Goal: Task Accomplishment & Management: Manage account settings

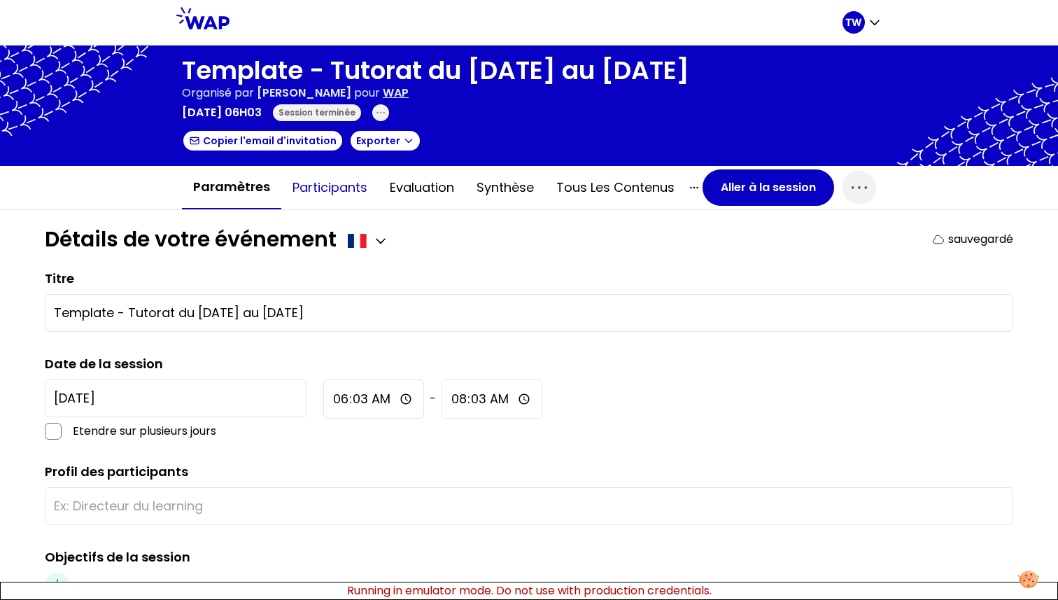
click at [350, 192] on button "Participants" at bounding box center [329, 187] width 97 height 42
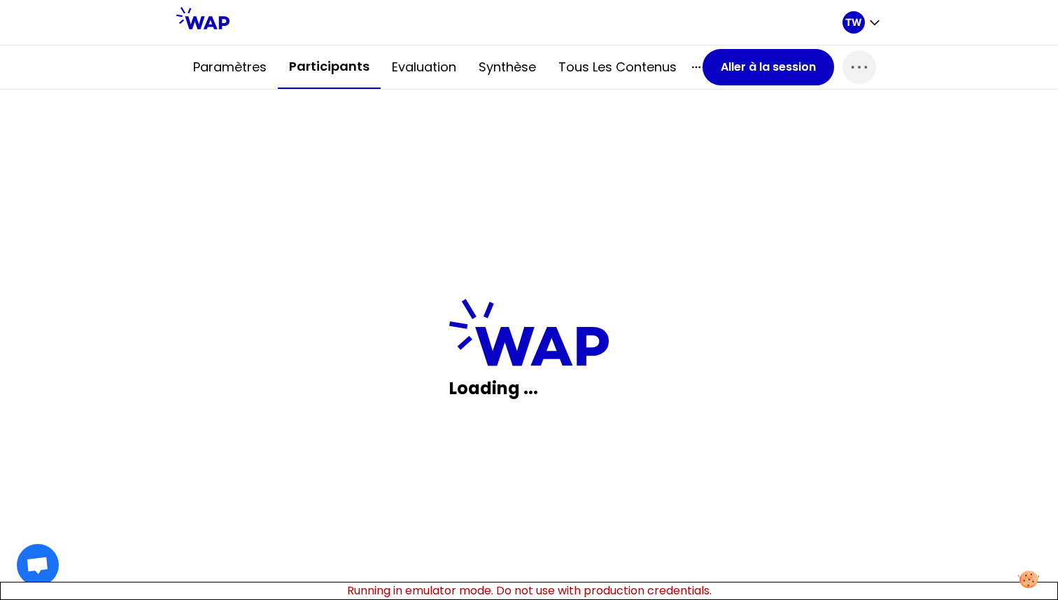
scroll to position [227, 0]
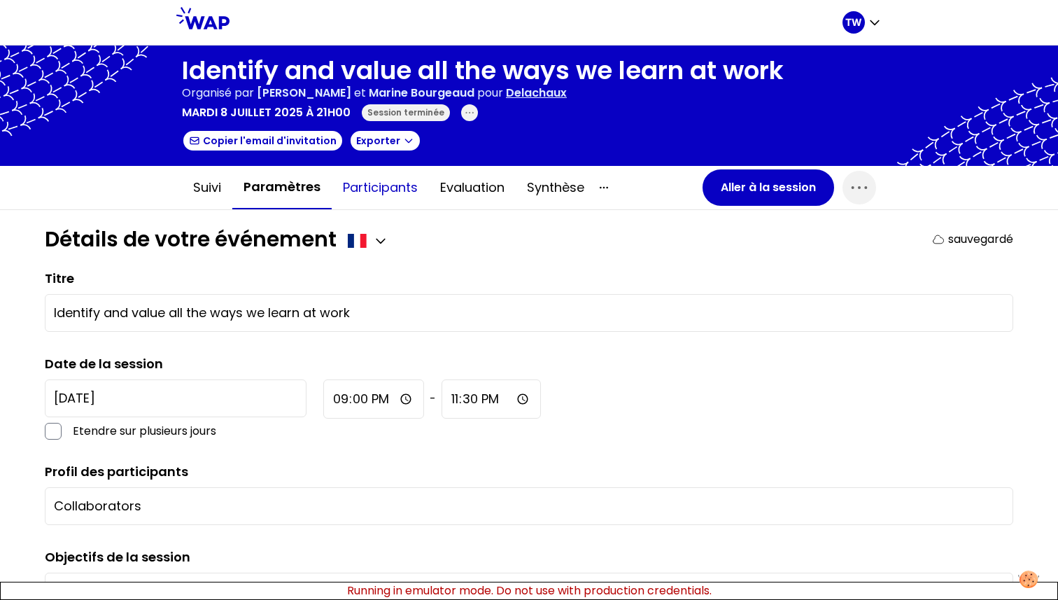
click at [364, 190] on button "Participants" at bounding box center [380, 187] width 97 height 42
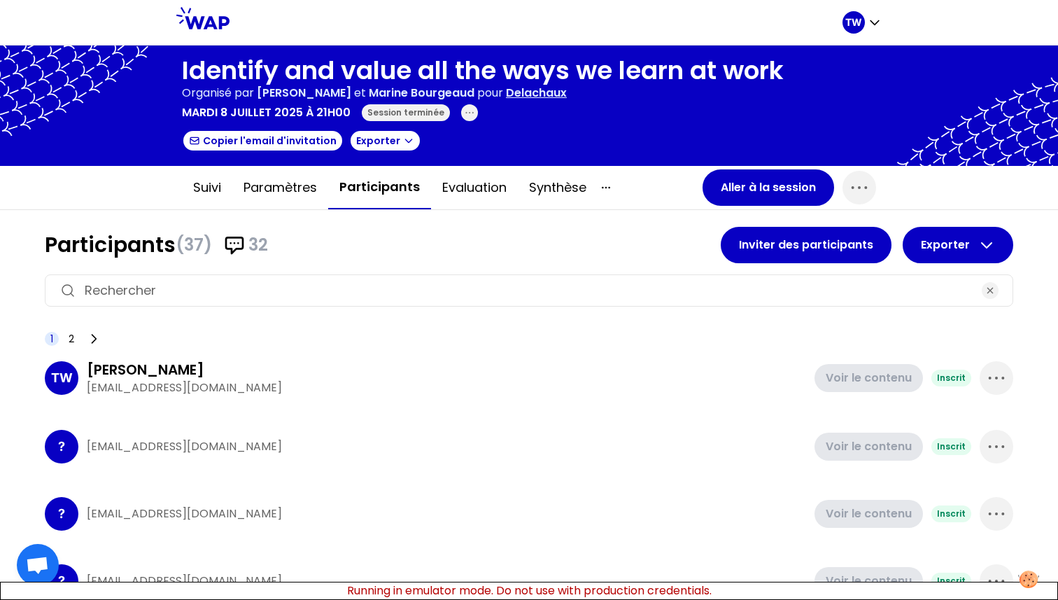
scroll to position [6, 0]
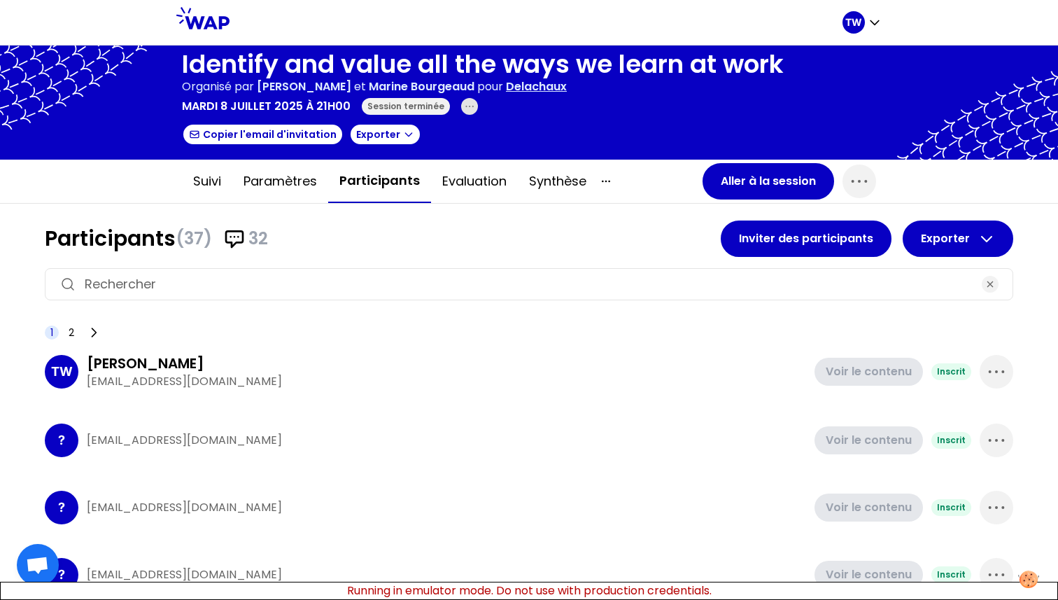
click at [464, 110] on icon "button" at bounding box center [469, 106] width 11 height 11
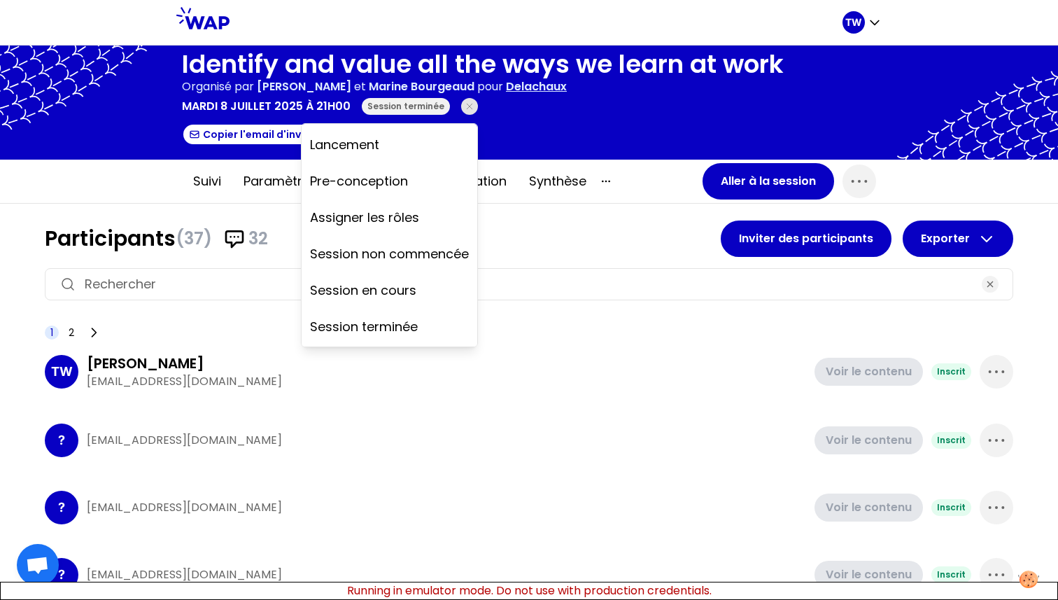
click at [516, 108] on div "mardi 8 juillet 2025 à 21h00 Session terminée Lancement Pre-conception Assigner…" at bounding box center [483, 106] width 602 height 17
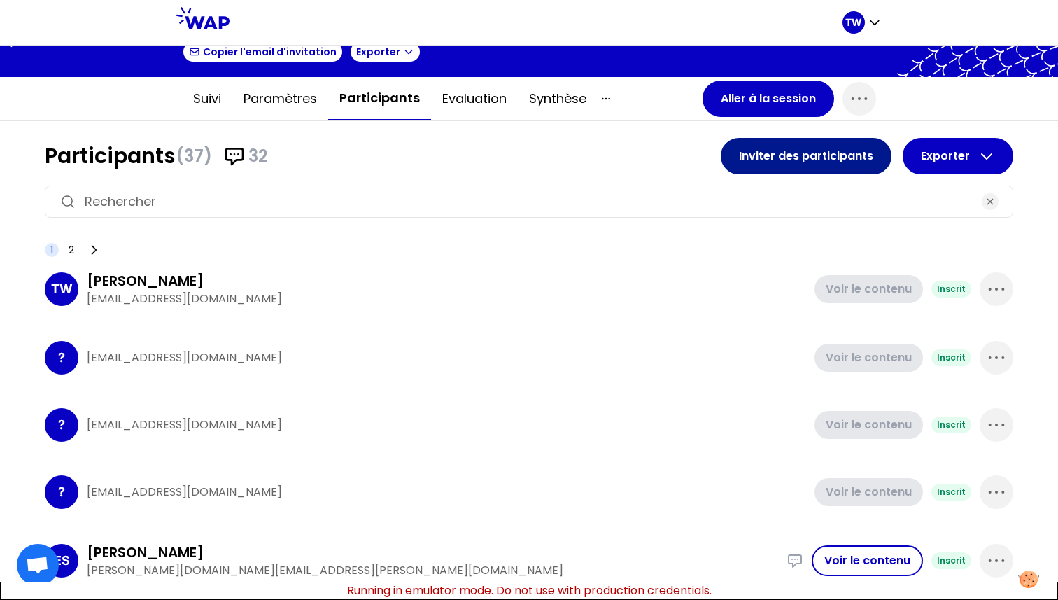
scroll to position [6, 0]
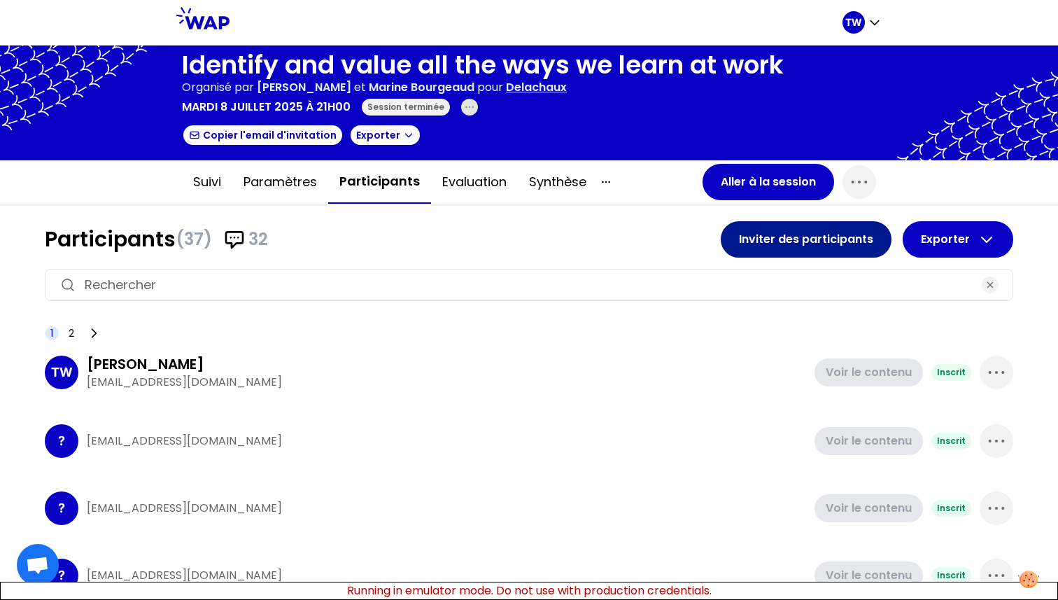
click at [765, 233] on button "Inviter des participants" at bounding box center [806, 239] width 171 height 36
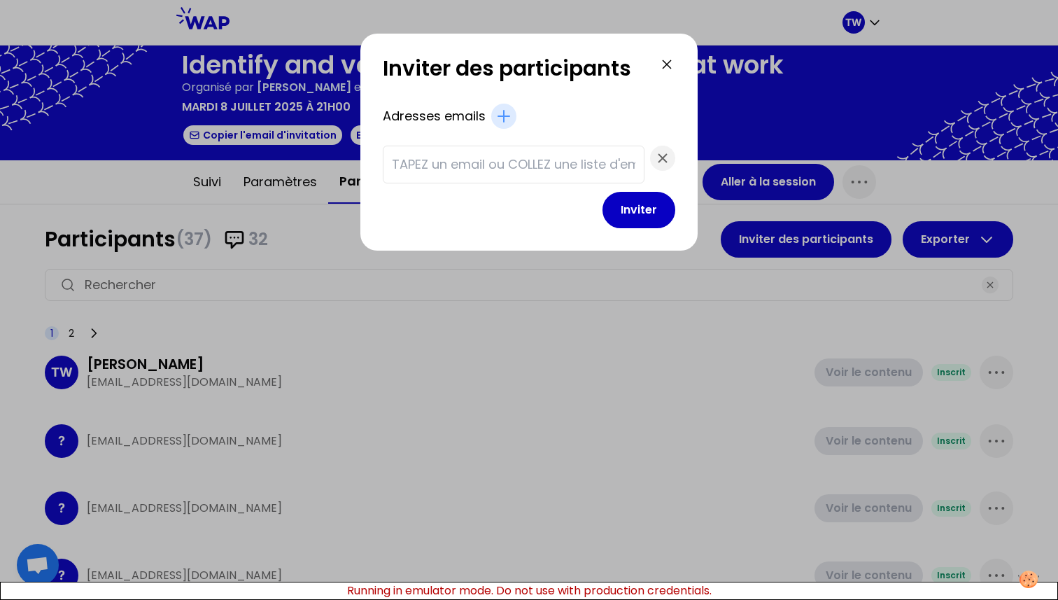
click at [474, 157] on input "text" at bounding box center [513, 165] width 243 height 20
paste input "test1@gmail.com test2@gmail.com test3@gmail.com test14@gmail.com test15@gmail.c…"
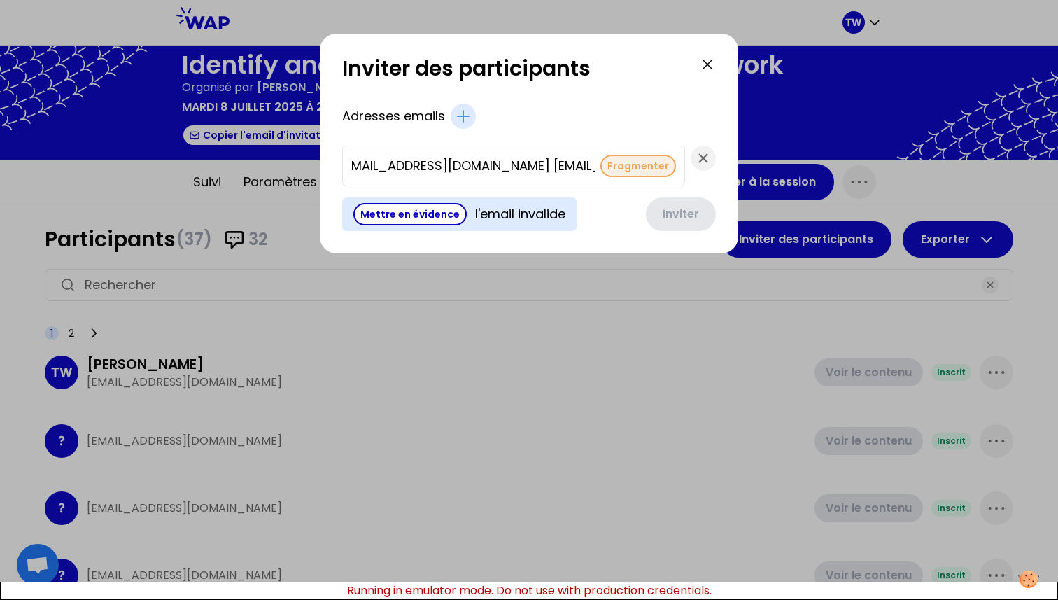
scroll to position [0, 0]
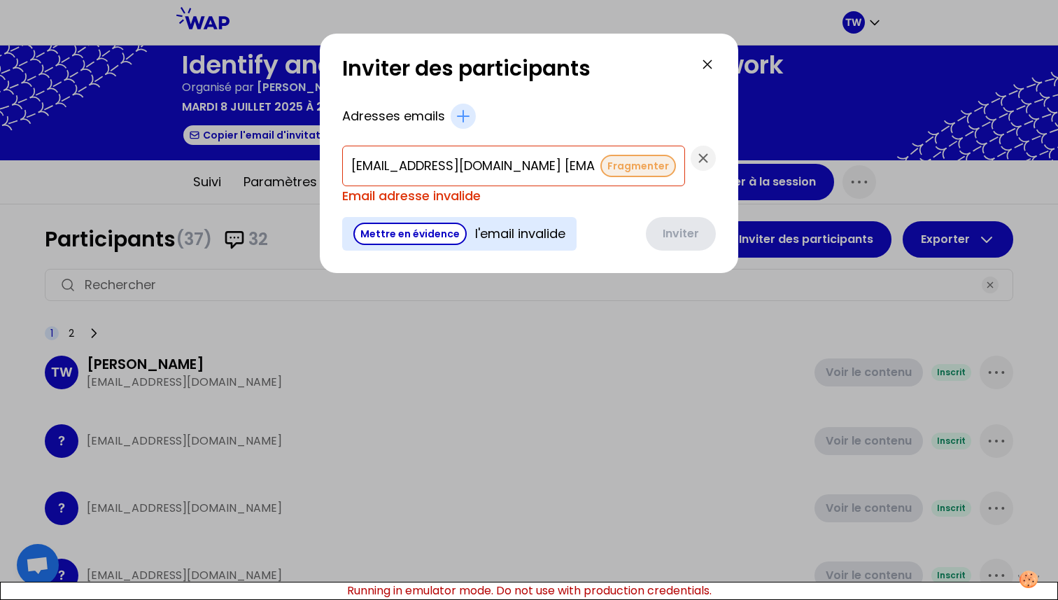
click at [600, 164] on button "Fragmenter" at bounding box center [638, 166] width 76 height 22
type input "test15@gmail.com"
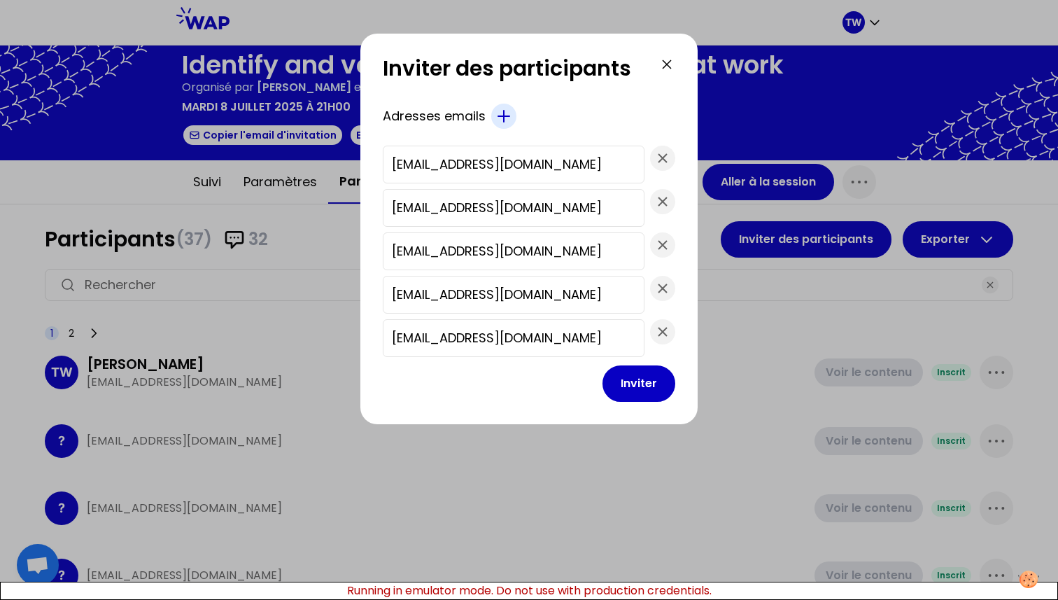
click at [512, 120] on icon "button" at bounding box center [503, 116] width 17 height 17
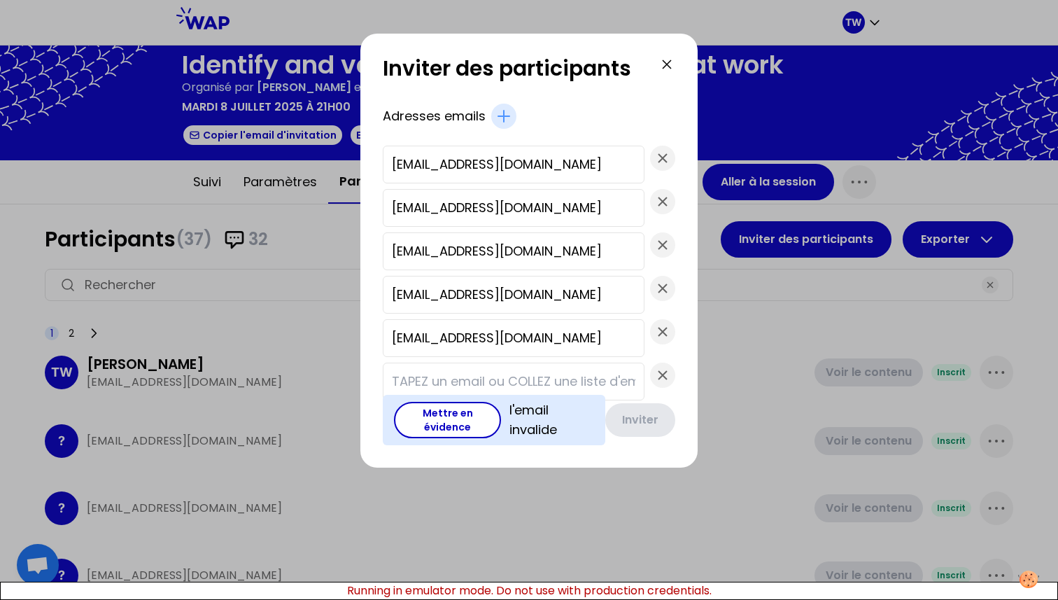
click at [488, 382] on input "text" at bounding box center [513, 381] width 243 height 20
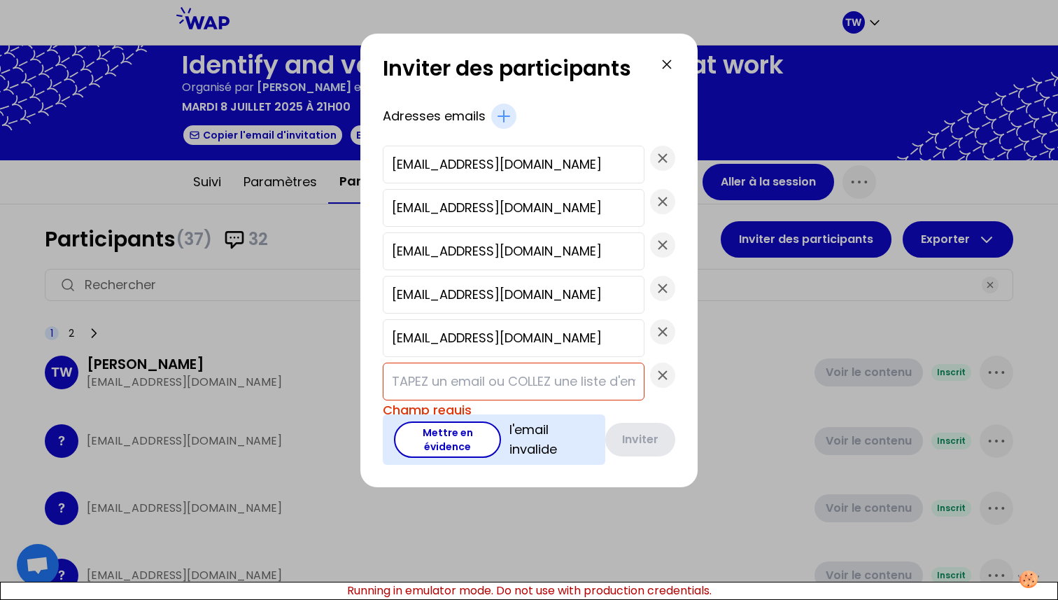
paste input "marie-solveig+participant@wearepeers.com"
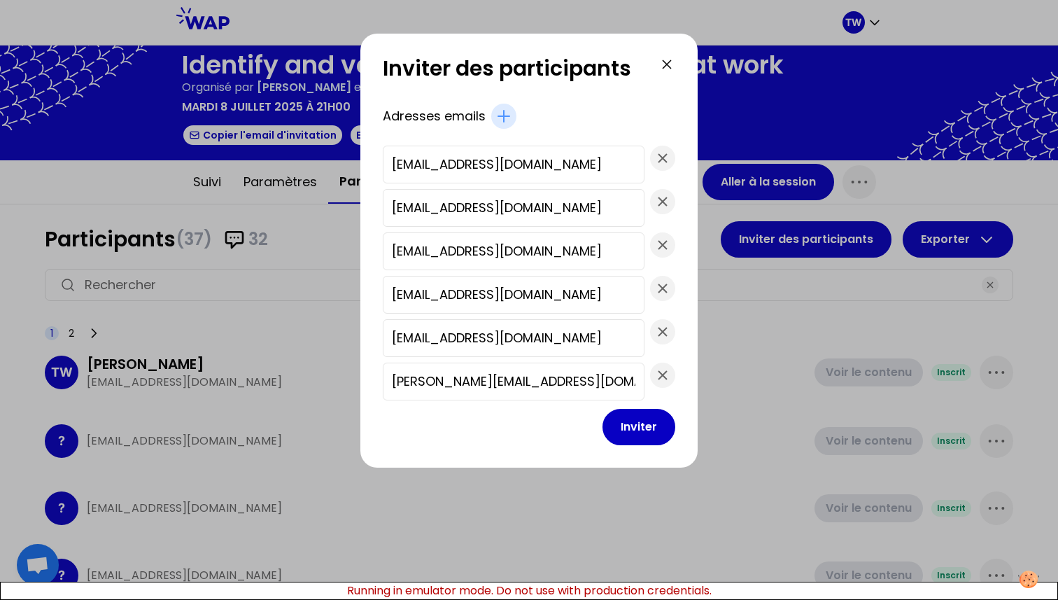
drag, startPoint x: 409, startPoint y: 380, endPoint x: 395, endPoint y: 381, distance: 13.3
click at [395, 381] on div "Inviter des participants Adresses emails test15@gmail.com test14@gmail.com test…" at bounding box center [528, 251] width 337 height 434
type input "marie-solveig+participant@wearepeers.com"
click at [602, 416] on button "Inviter" at bounding box center [638, 427] width 73 height 36
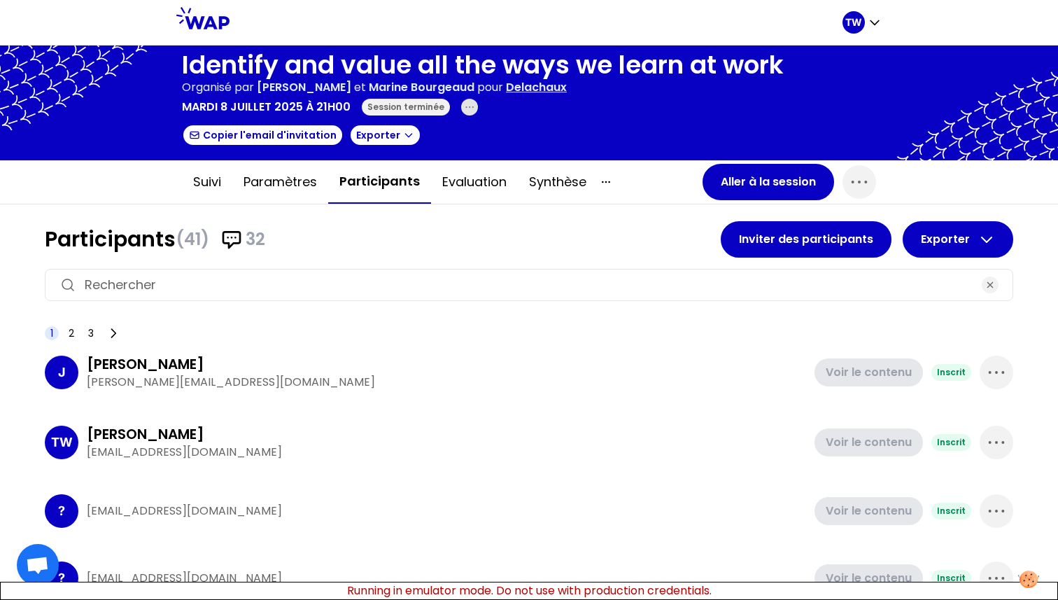
scroll to position [60, 0]
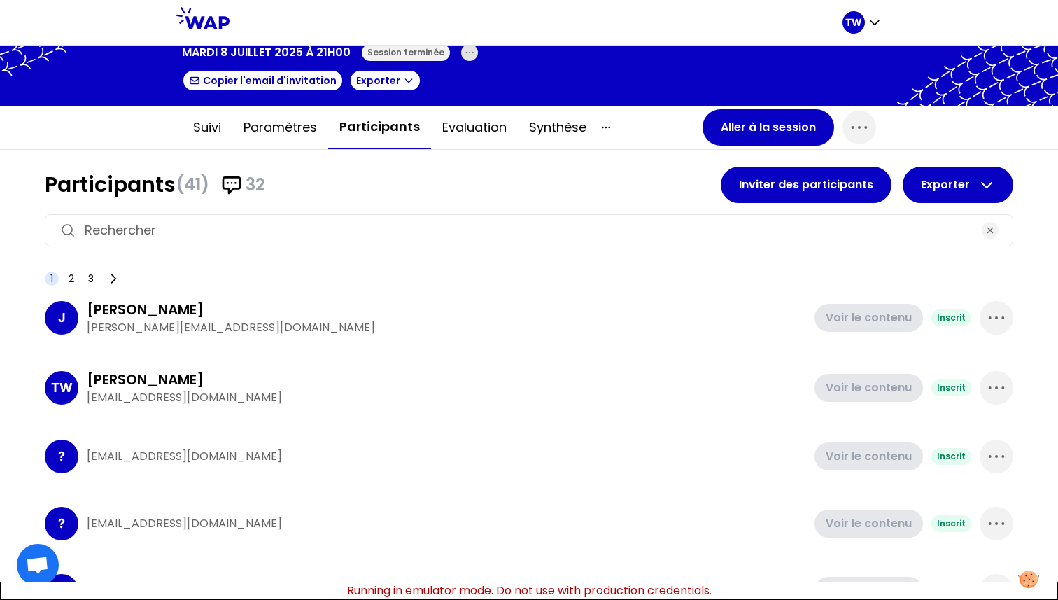
click at [226, 309] on div "Jean-Christophe" at bounding box center [446, 309] width 719 height 20
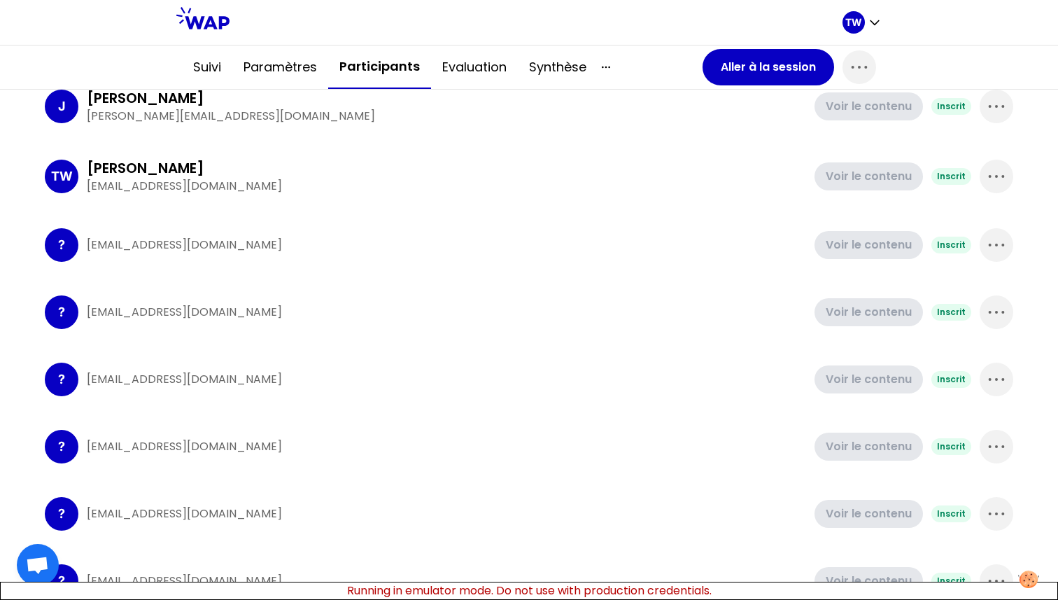
scroll to position [271, 0]
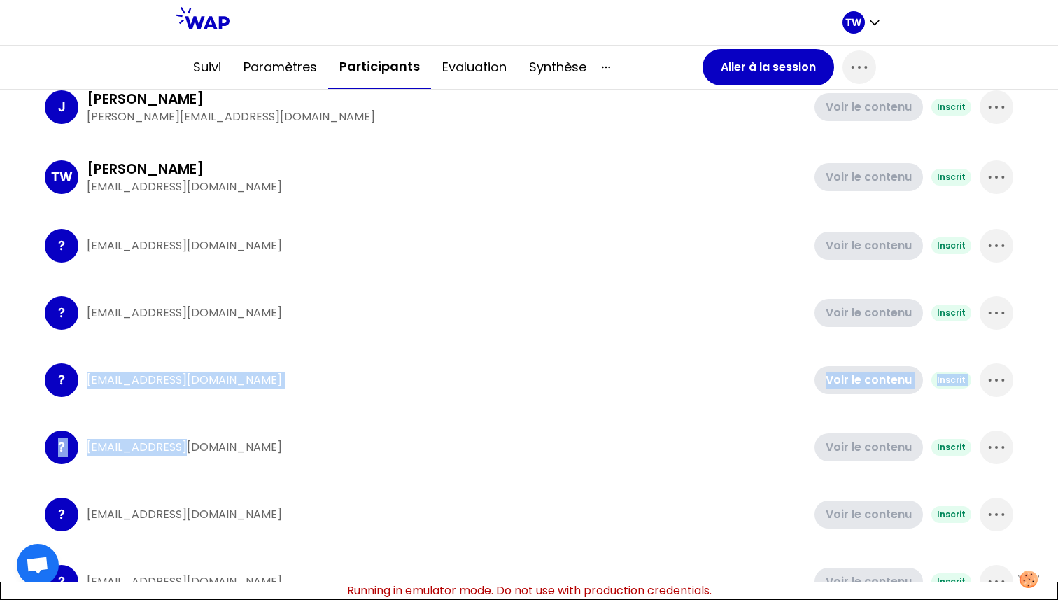
drag, startPoint x: 191, startPoint y: 445, endPoint x: 87, endPoint y: 363, distance: 132.5
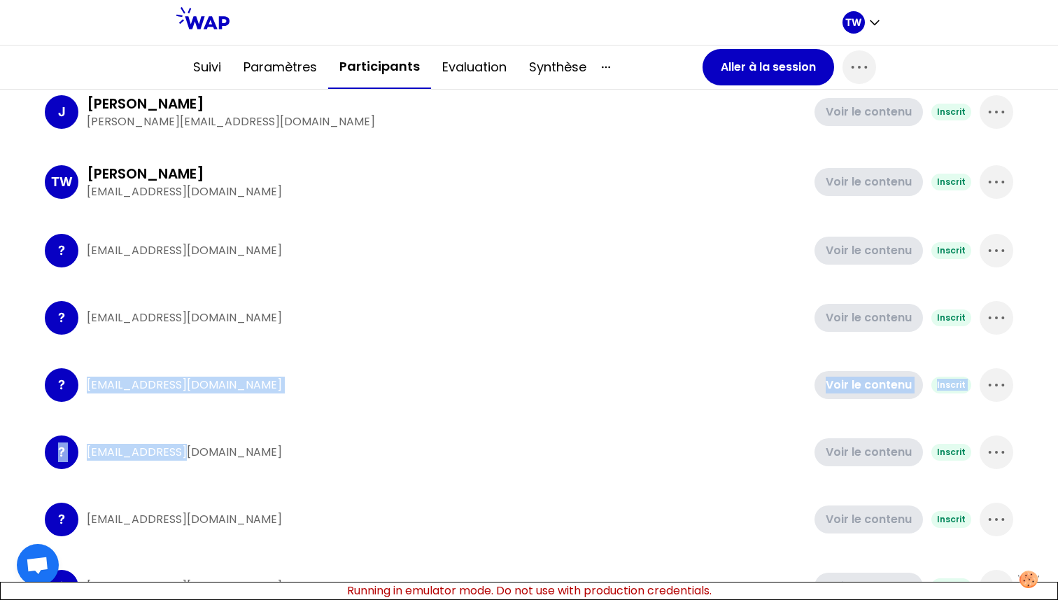
scroll to position [255, 0]
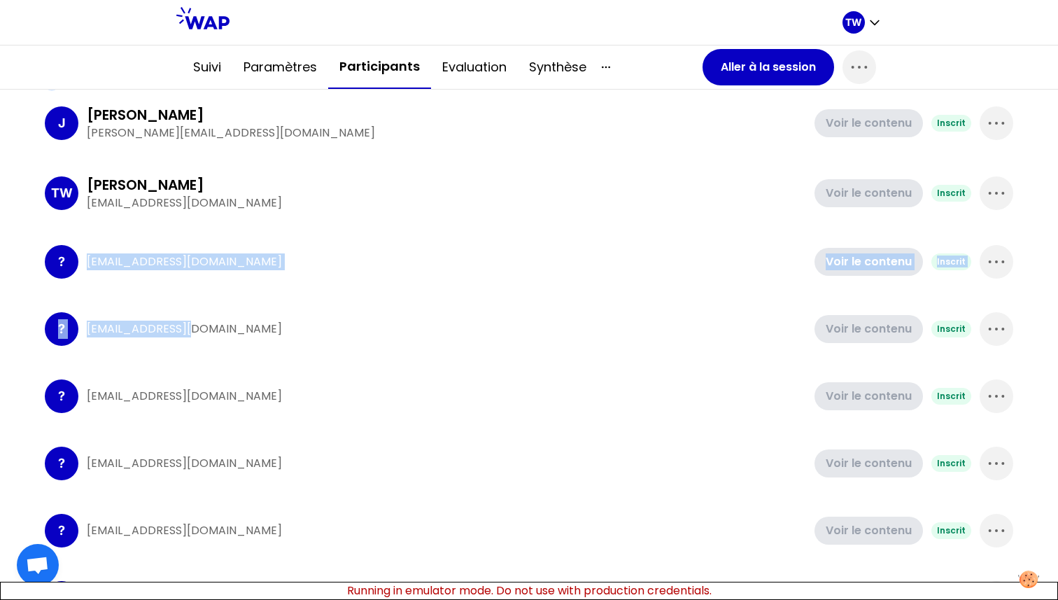
drag, startPoint x: 194, startPoint y: 334, endPoint x: 84, endPoint y: 262, distance: 131.9
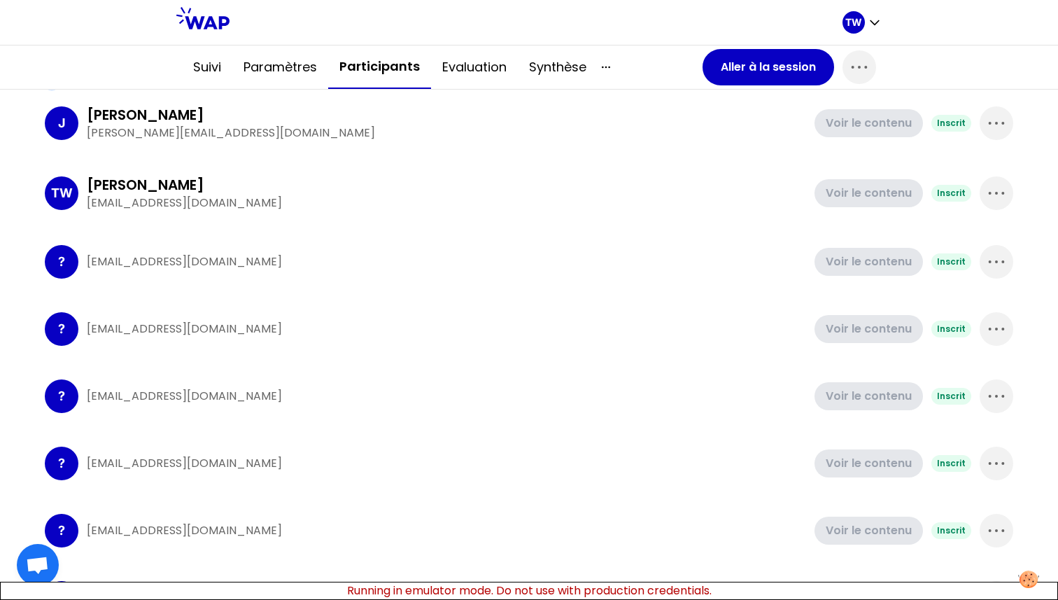
click at [282, 274] on div "? test14@gmail.com Voir le contenu Inscrit" at bounding box center [529, 262] width 968 height 56
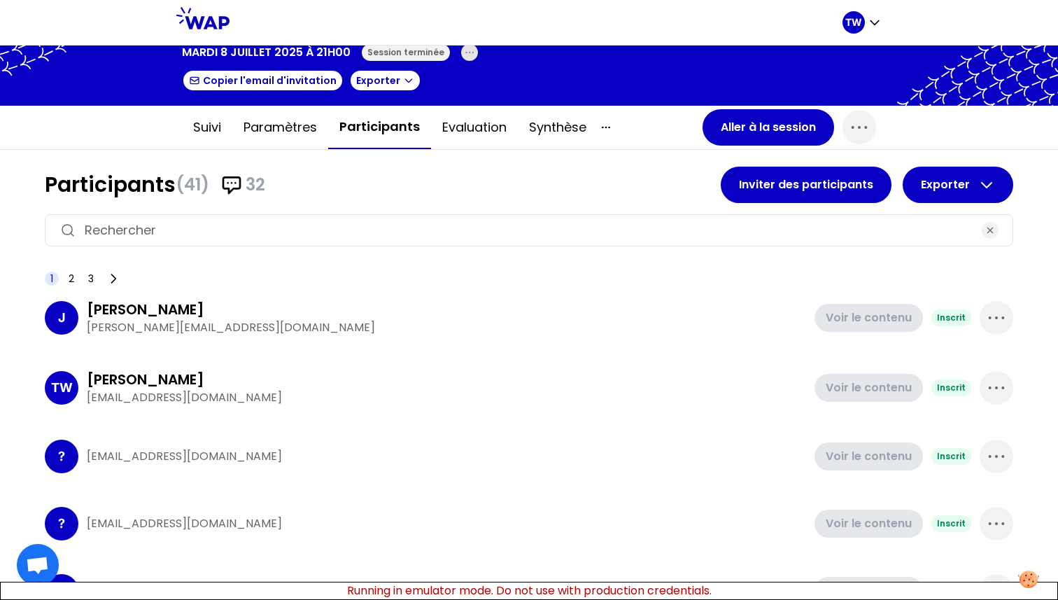
scroll to position [56, 0]
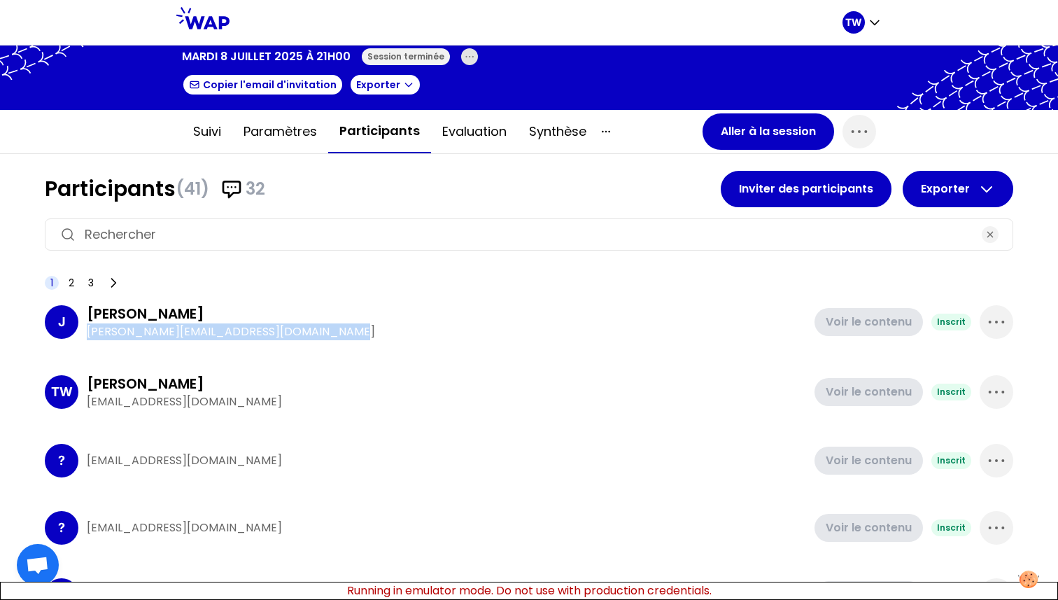
drag, startPoint x: 361, startPoint y: 339, endPoint x: 82, endPoint y: 329, distance: 279.3
click at [83, 329] on div "J Jean-Christophe marie-solveig+participant@wearepeers.com Voir le contenu Insc…" at bounding box center [529, 321] width 968 height 59
click at [253, 411] on div "TW Tristan WAGNER t.wagner66250@gmail.com Voir le contenu Inscrit" at bounding box center [529, 391] width 968 height 59
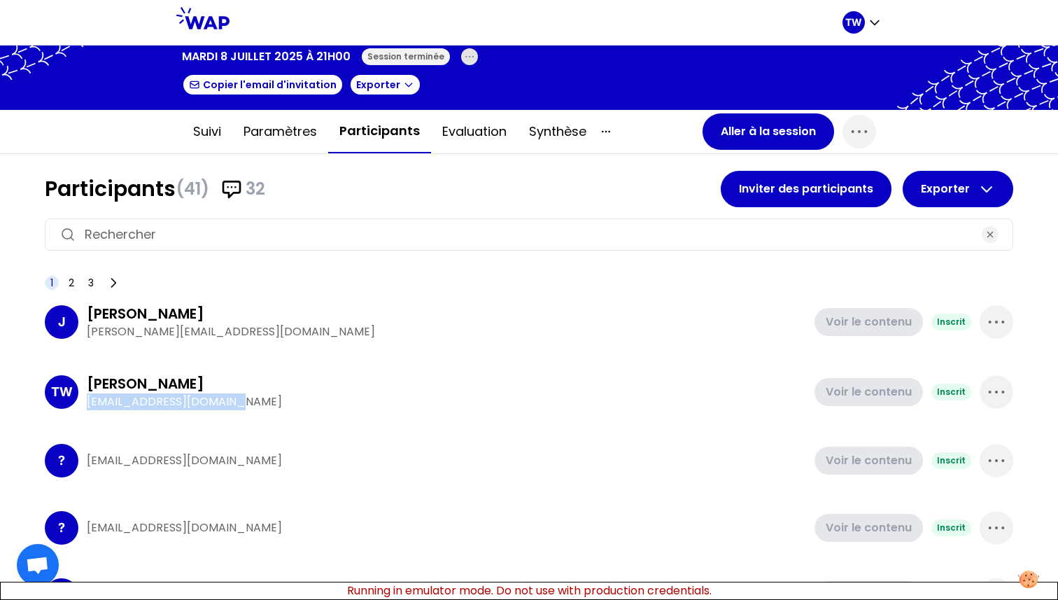
drag, startPoint x: 253, startPoint y: 399, endPoint x: 88, endPoint y: 402, distance: 164.4
click at [88, 402] on p "t.wagner66250@gmail.com" at bounding box center [446, 401] width 719 height 17
drag, startPoint x: 90, startPoint y: 390, endPoint x: 219, endPoint y: 389, distance: 128.7
click at [219, 388] on div "[PERSON_NAME]" at bounding box center [446, 384] width 719 height 20
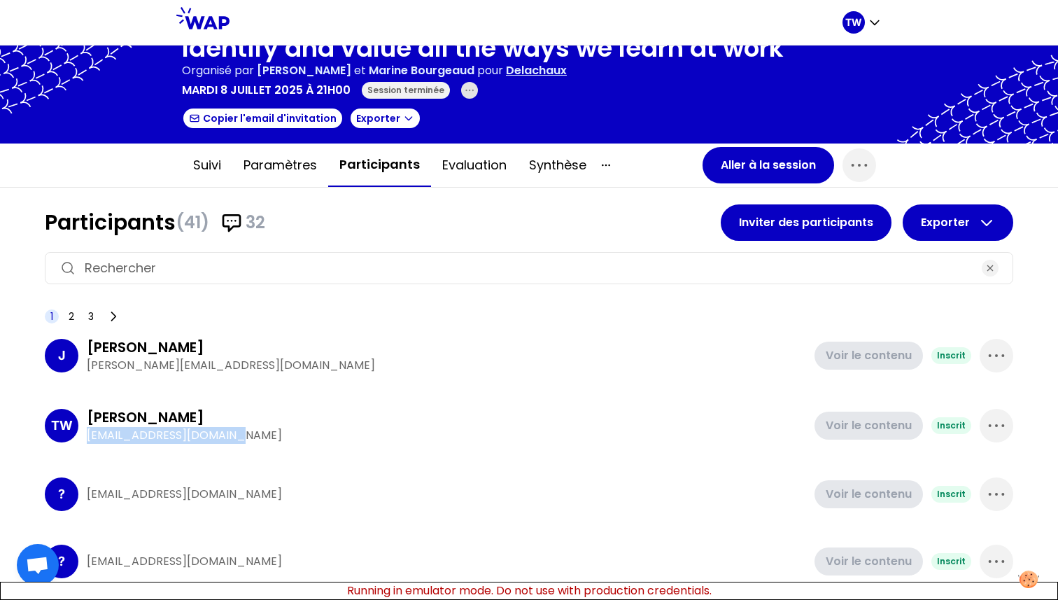
scroll to position [0, 0]
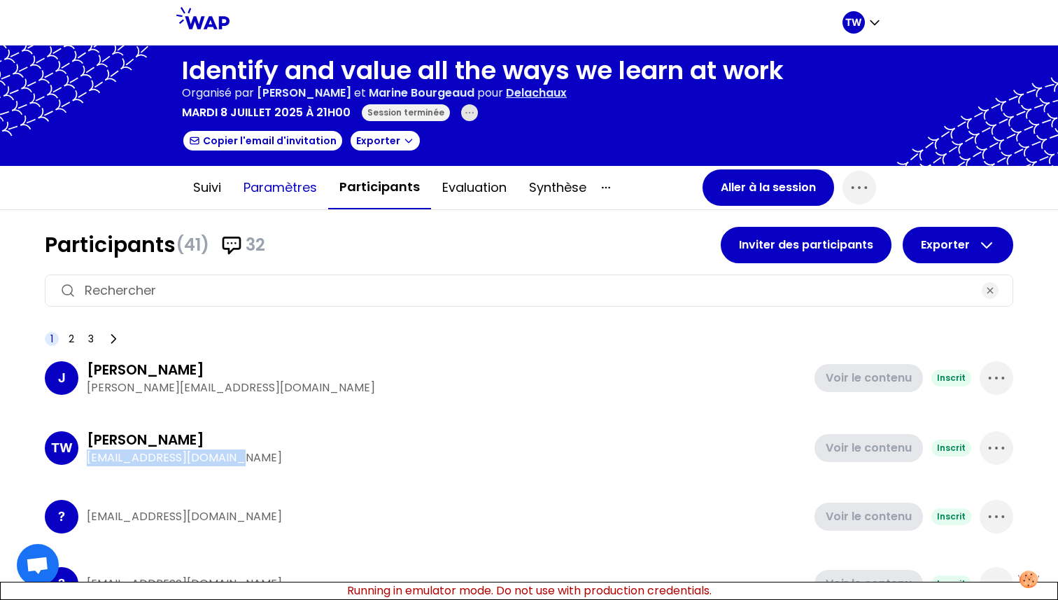
click at [254, 192] on button "Paramètres" at bounding box center [280, 187] width 96 height 42
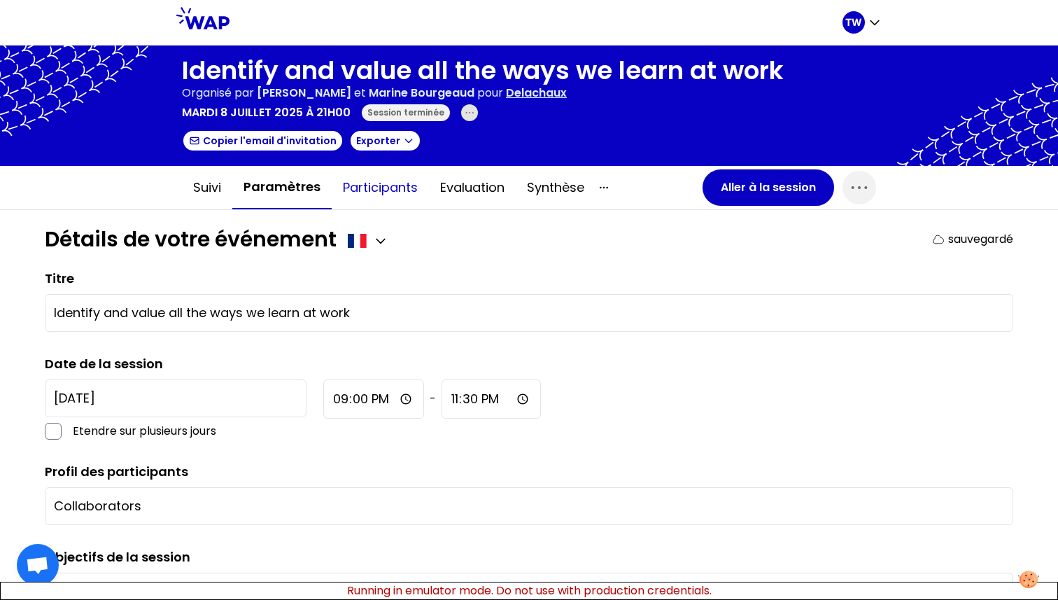
click at [375, 180] on button "Participants" at bounding box center [380, 187] width 97 height 42
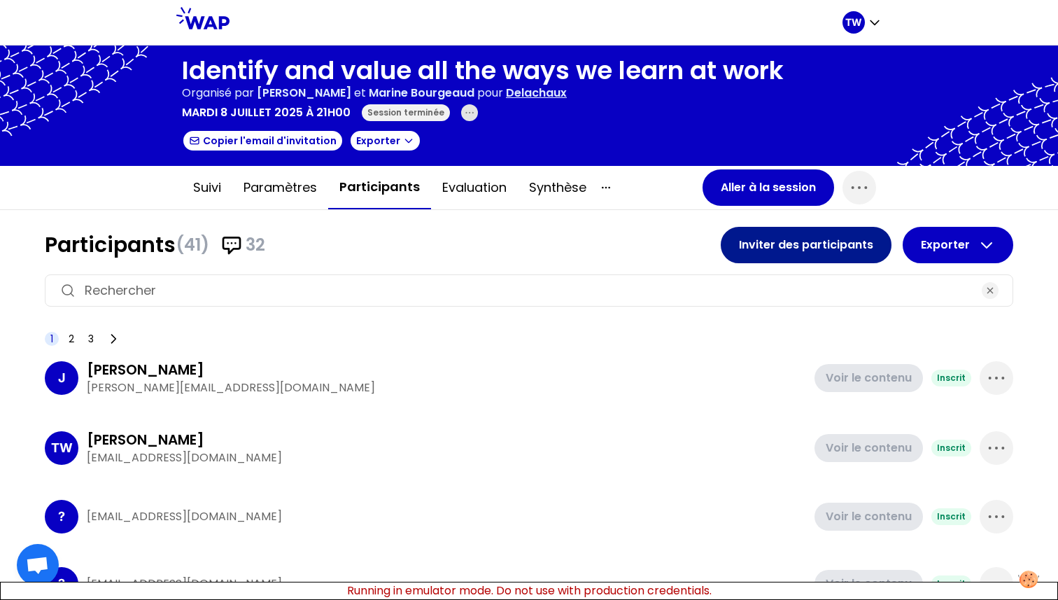
click at [751, 243] on button "Inviter des participants" at bounding box center [806, 245] width 171 height 36
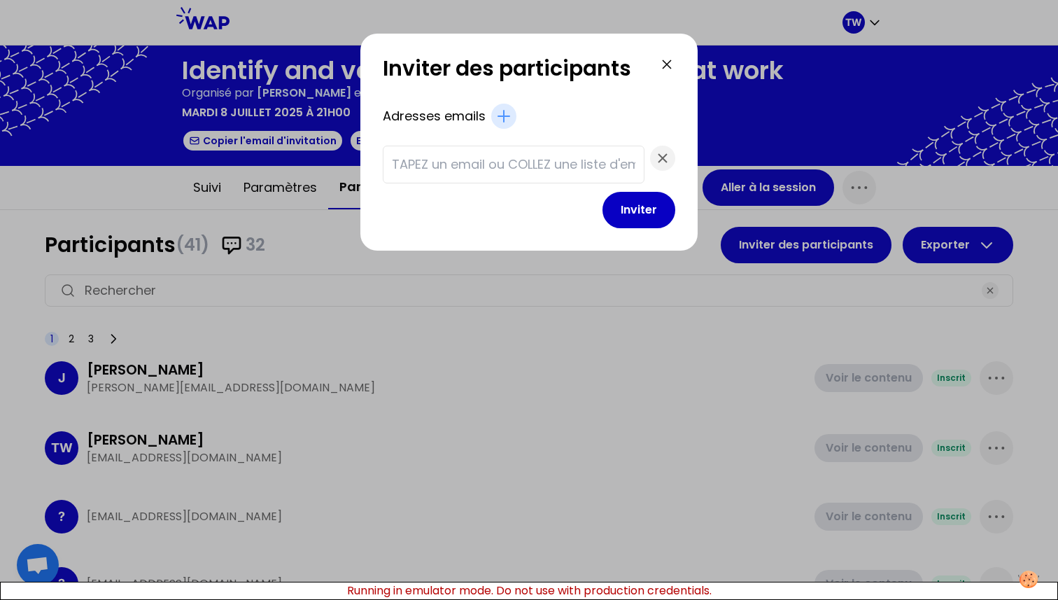
click at [658, 66] on icon at bounding box center [666, 64] width 17 height 17
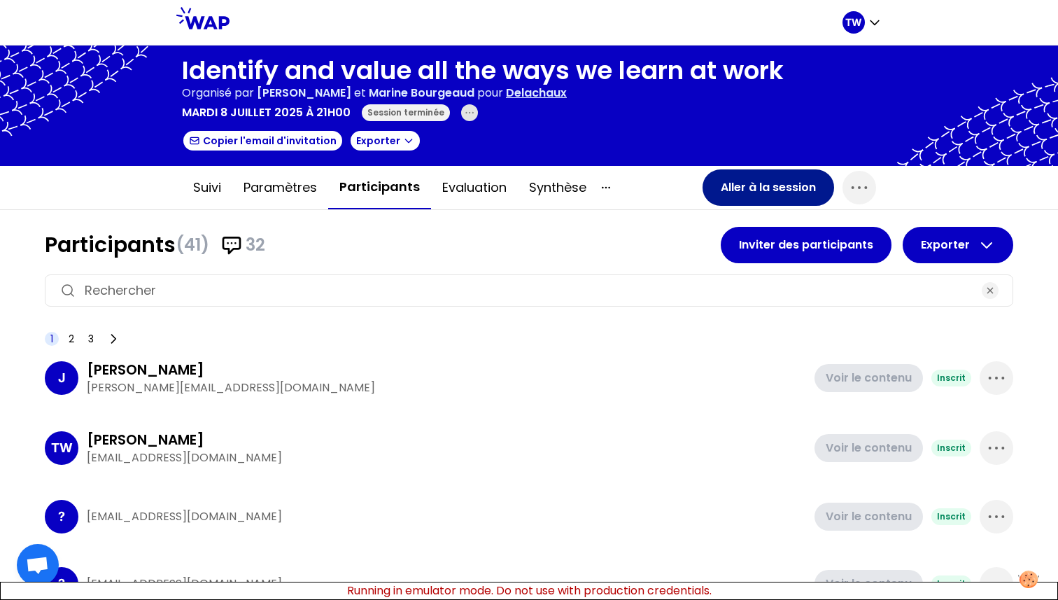
click at [756, 192] on button "Aller à la session" at bounding box center [768, 187] width 132 height 36
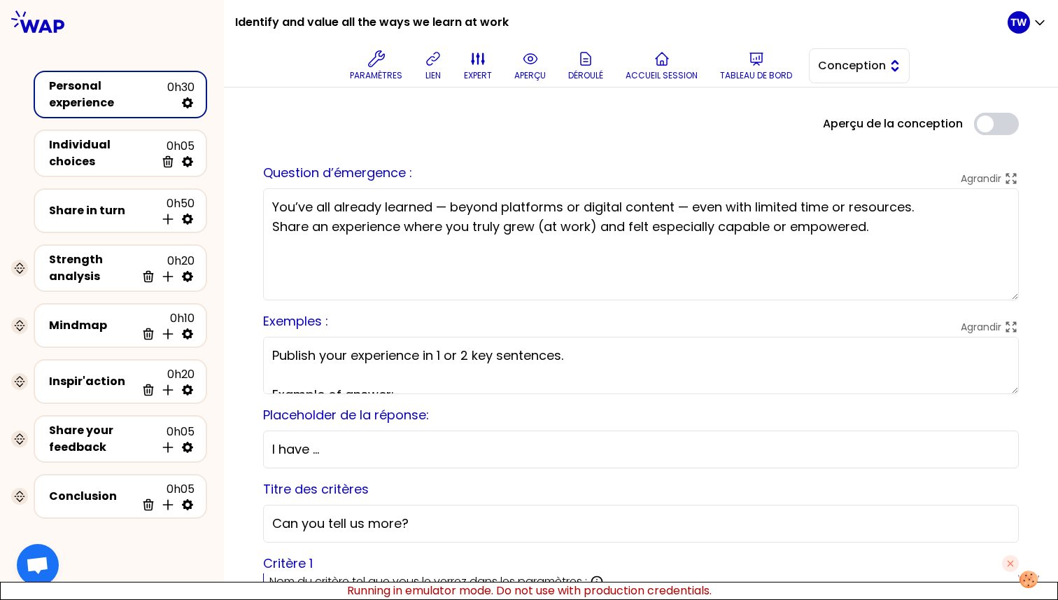
click at [867, 65] on span "Conception" at bounding box center [849, 65] width 63 height 17
click at [858, 120] on span "Facilitation" at bounding box center [867, 123] width 60 height 17
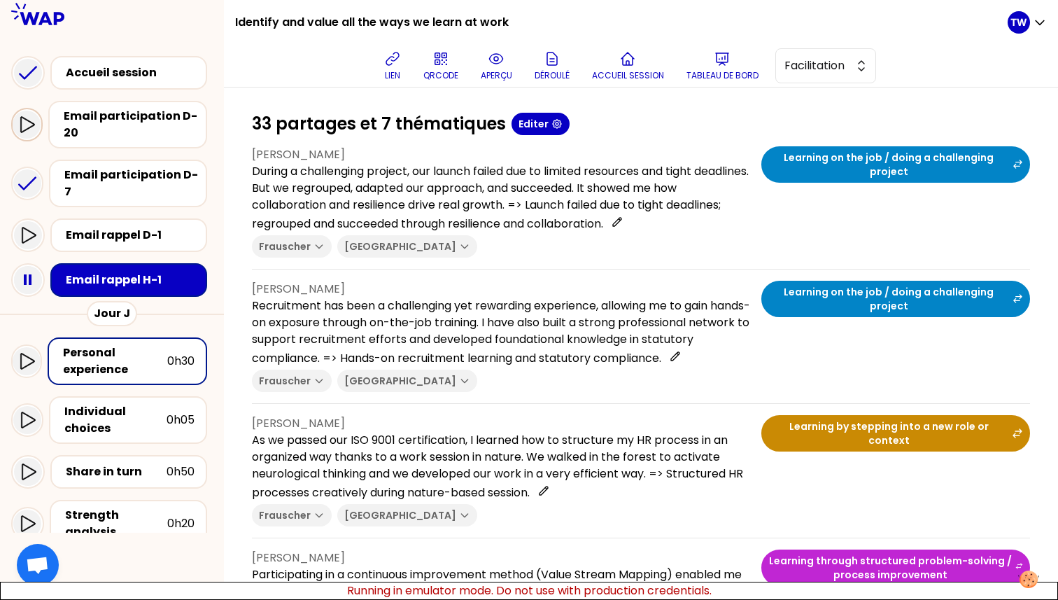
click at [25, 129] on icon at bounding box center [26, 124] width 17 height 17
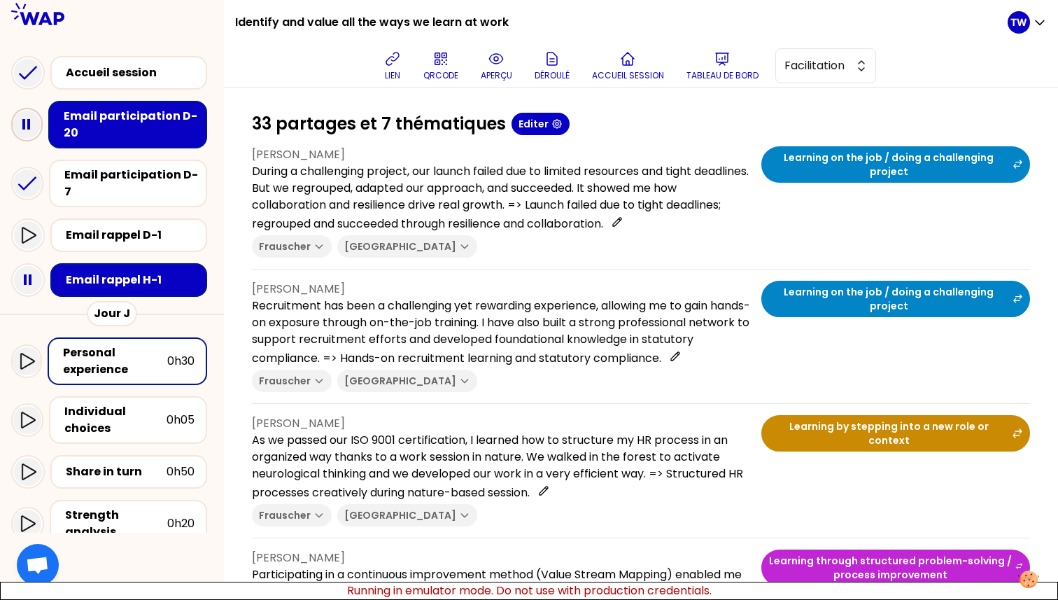
click at [28, 125] on rect at bounding box center [28, 124] width 3 height 10
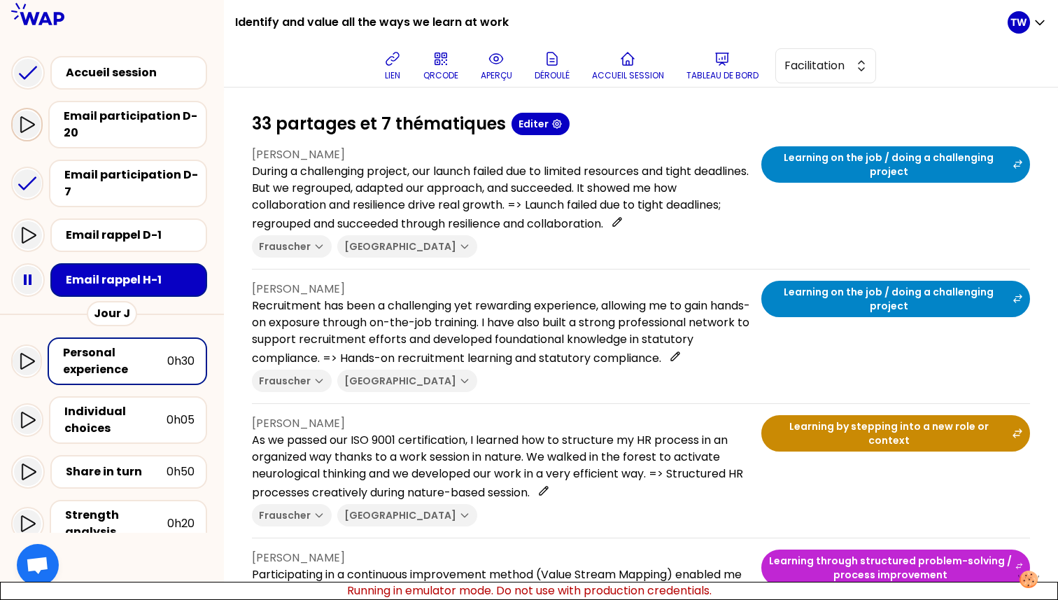
click at [28, 125] on icon at bounding box center [26, 124] width 17 height 17
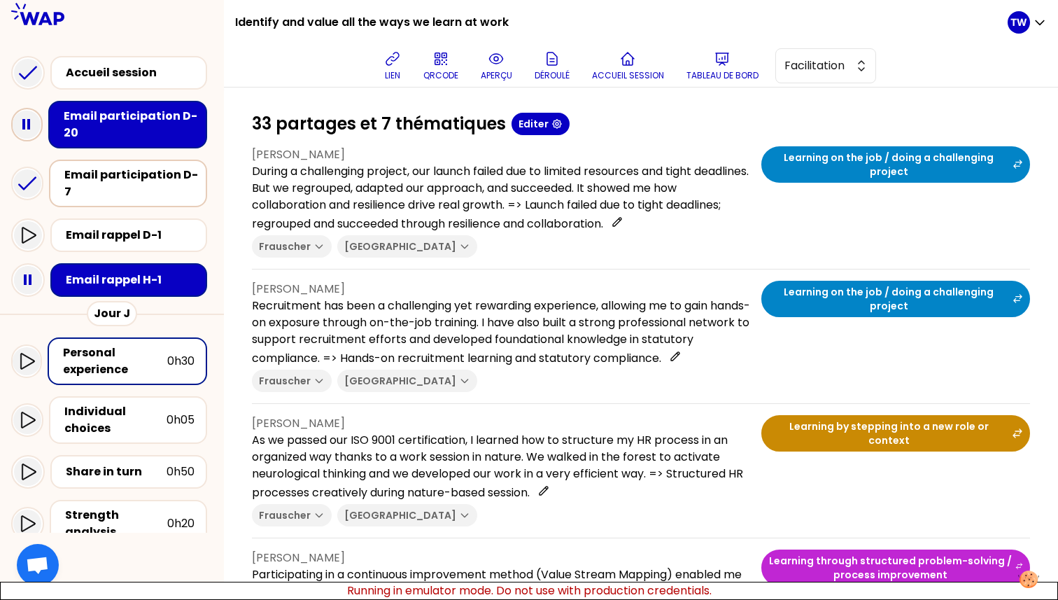
click at [124, 178] on div "Email participation D-7" at bounding box center [132, 183] width 136 height 34
click at [144, 132] on div "Email participation D-20" at bounding box center [132, 125] width 136 height 34
click at [30, 129] on rect at bounding box center [28, 124] width 3 height 10
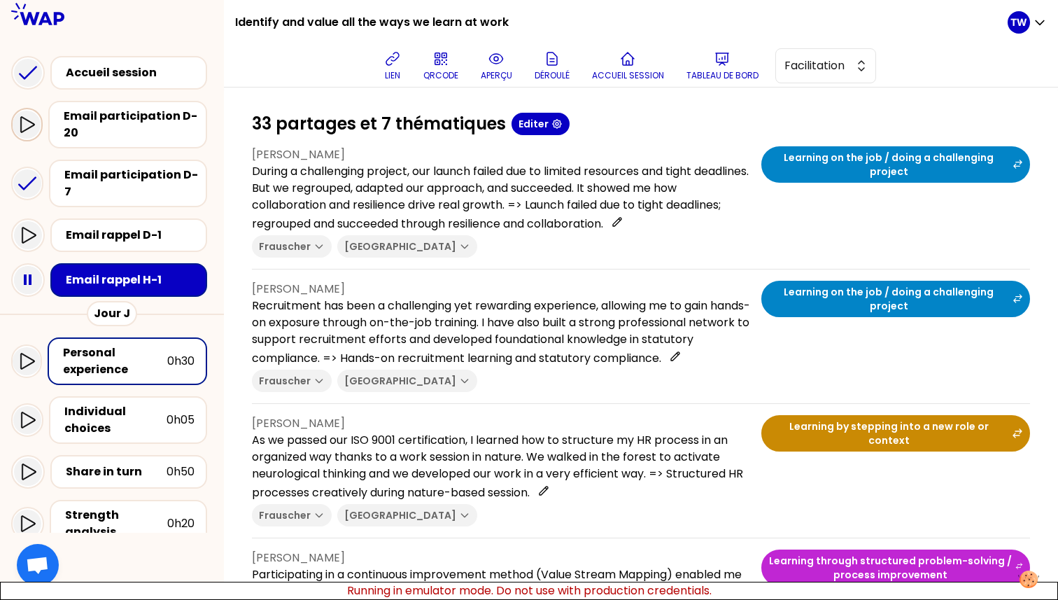
click at [31, 126] on icon at bounding box center [26, 124] width 17 height 17
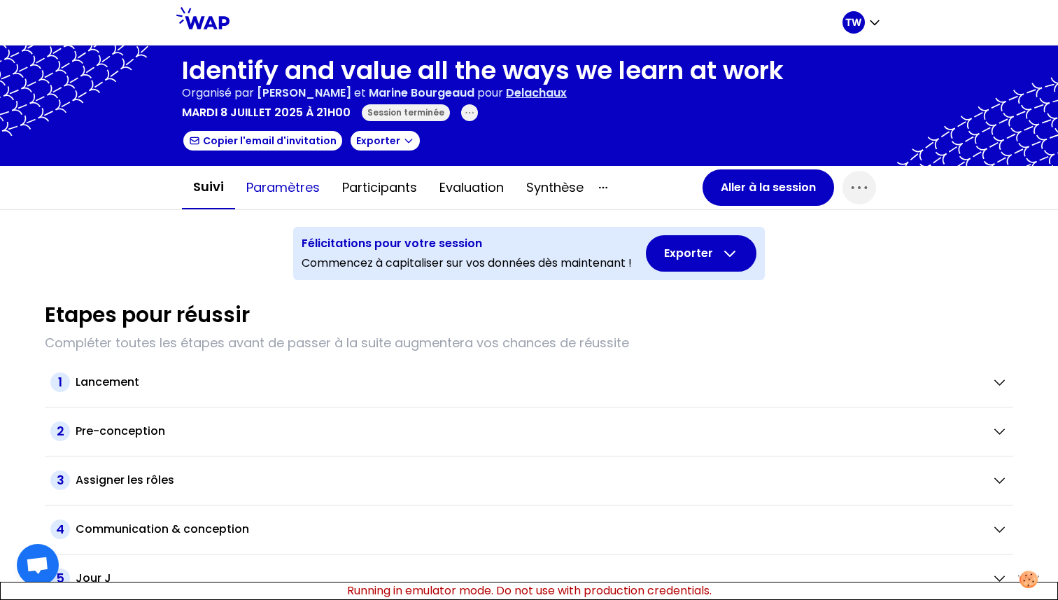
click at [298, 197] on button "Paramètres" at bounding box center [283, 187] width 96 height 42
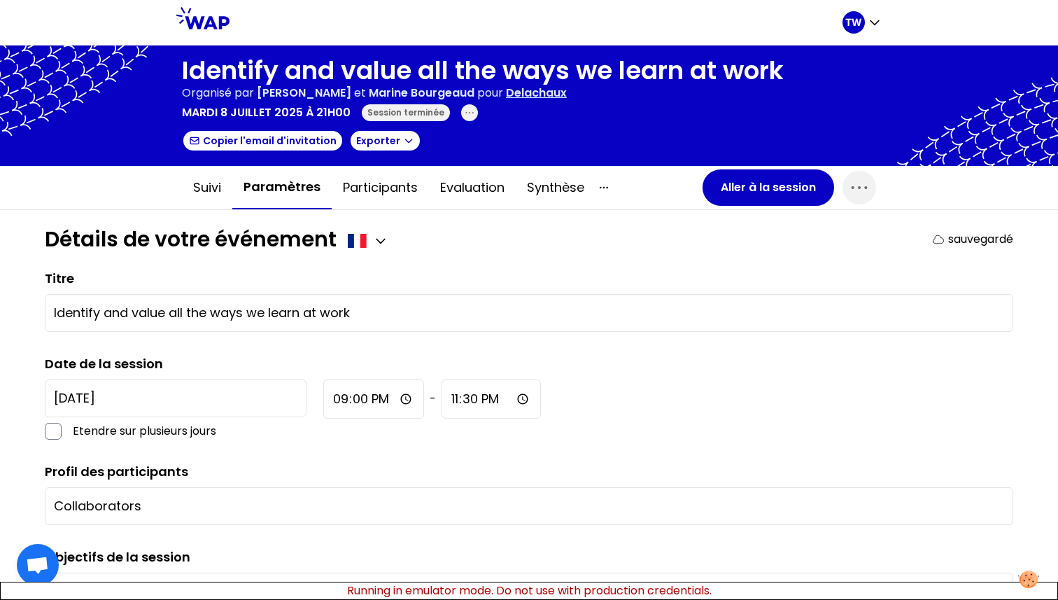
click at [363, 240] on icon at bounding box center [363, 241] width 6 height 14
click at [385, 241] on icon "button" at bounding box center [381, 241] width 14 height 14
click at [871, 13] on div "TW" at bounding box center [861, 22] width 39 height 22
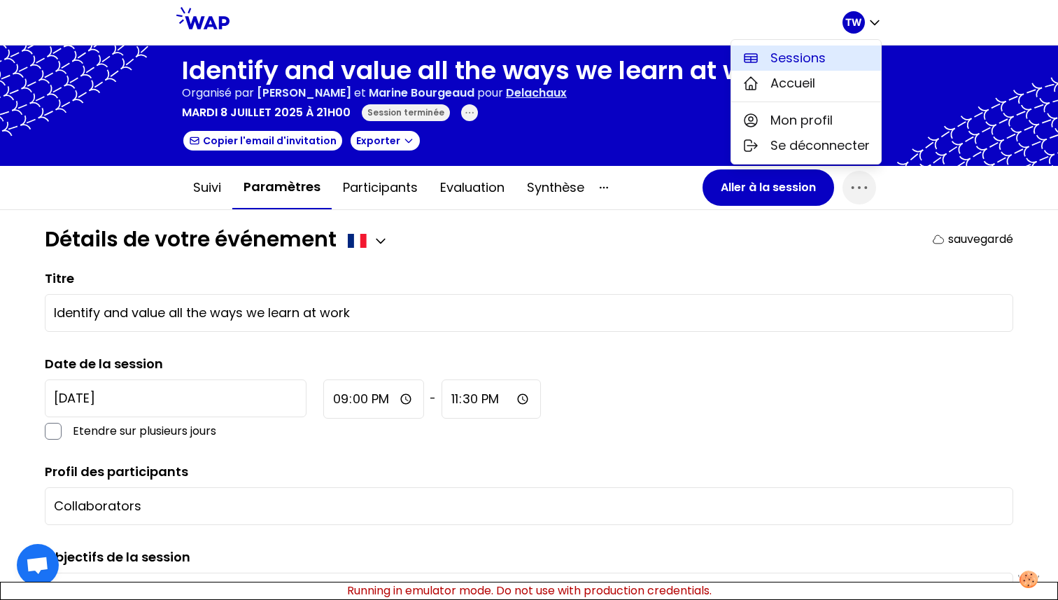
click at [837, 61] on button "Sessions" at bounding box center [806, 57] width 150 height 25
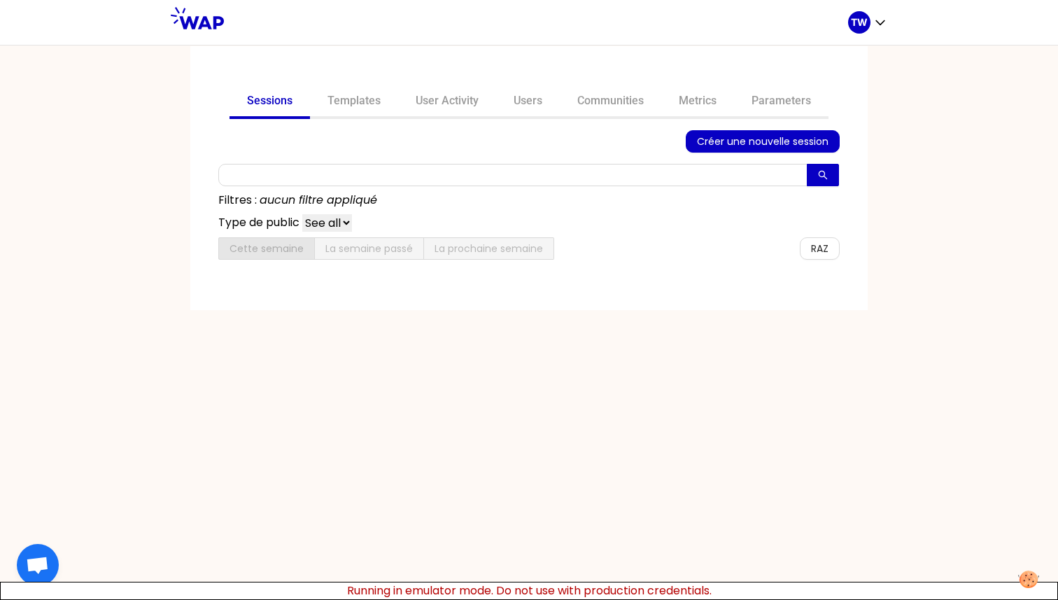
click at [781, 150] on button "Créer une nouvelle session" at bounding box center [763, 141] width 154 height 22
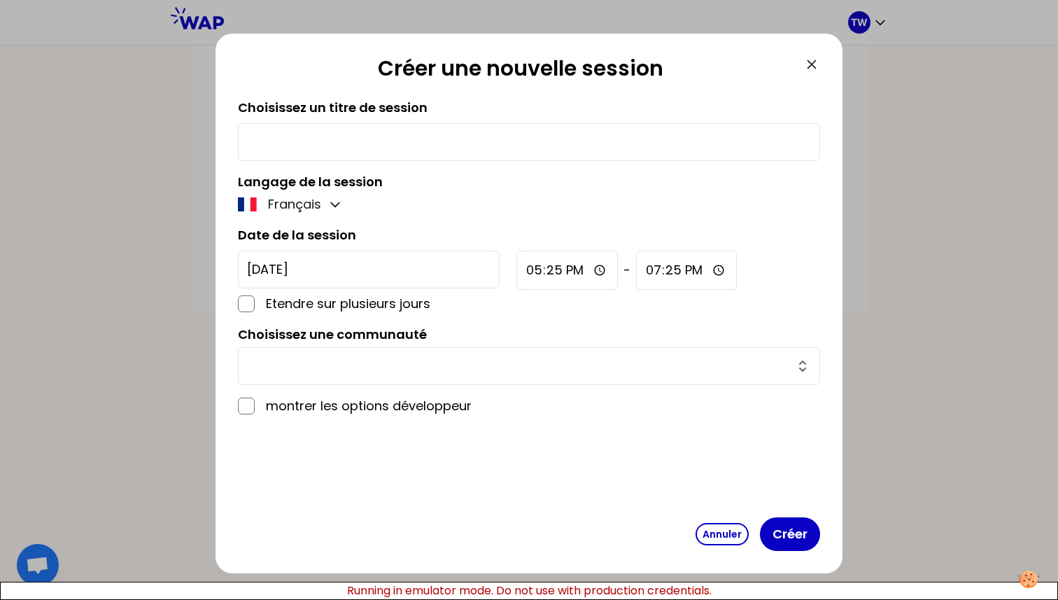
click at [297, 139] on input "text" at bounding box center [529, 142] width 564 height 20
type input "Teststststs"
click at [271, 409] on label "montrer les options développeur" at bounding box center [369, 406] width 206 height 20
click at [239, 399] on input "checkbox" at bounding box center [246, 405] width 17 height 17
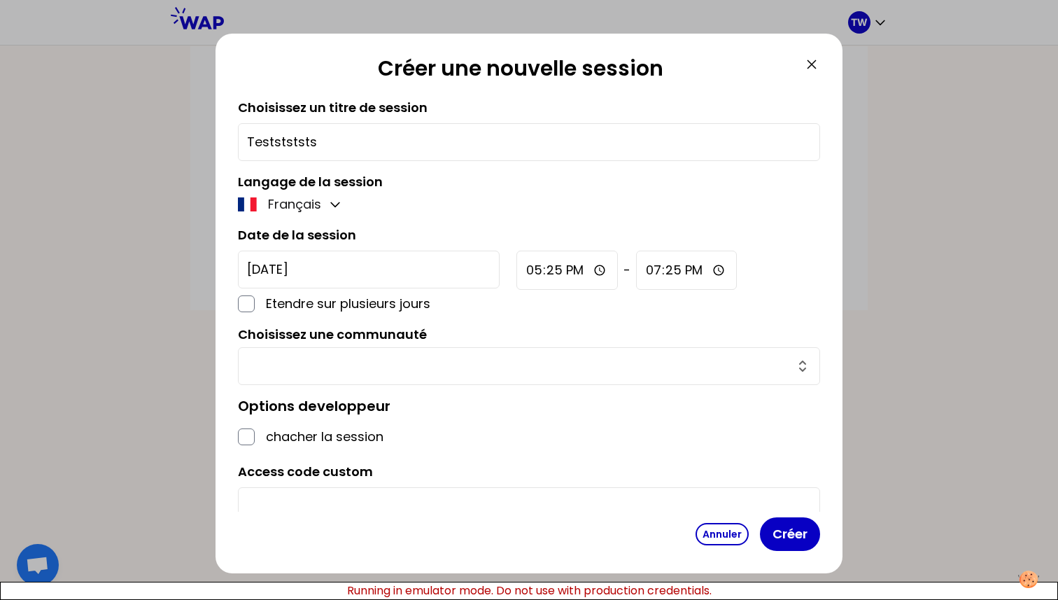
scroll to position [13, 0]
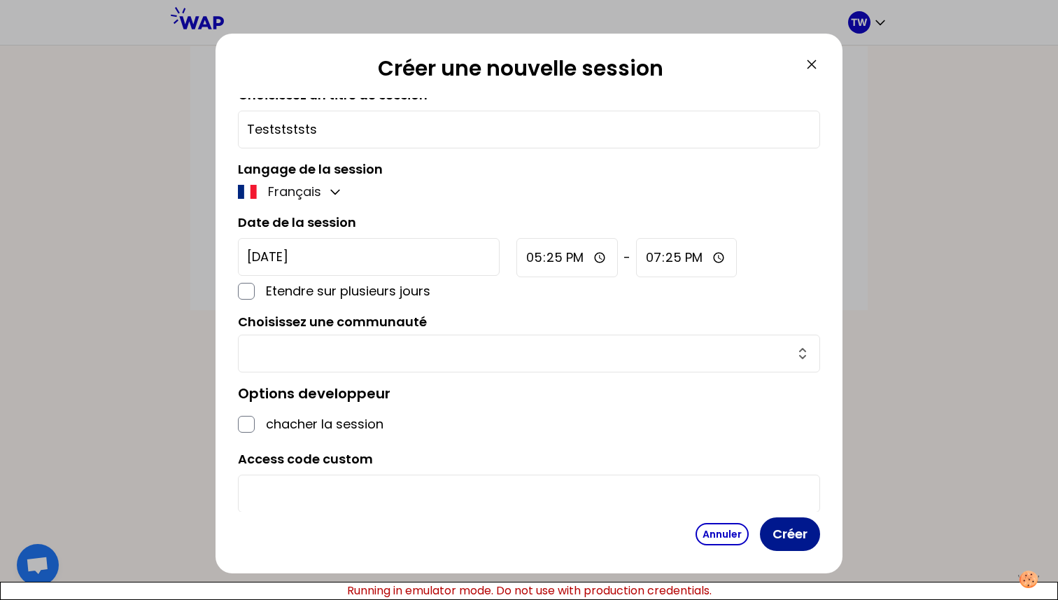
click at [797, 535] on button "Créer" at bounding box center [790, 534] width 60 height 34
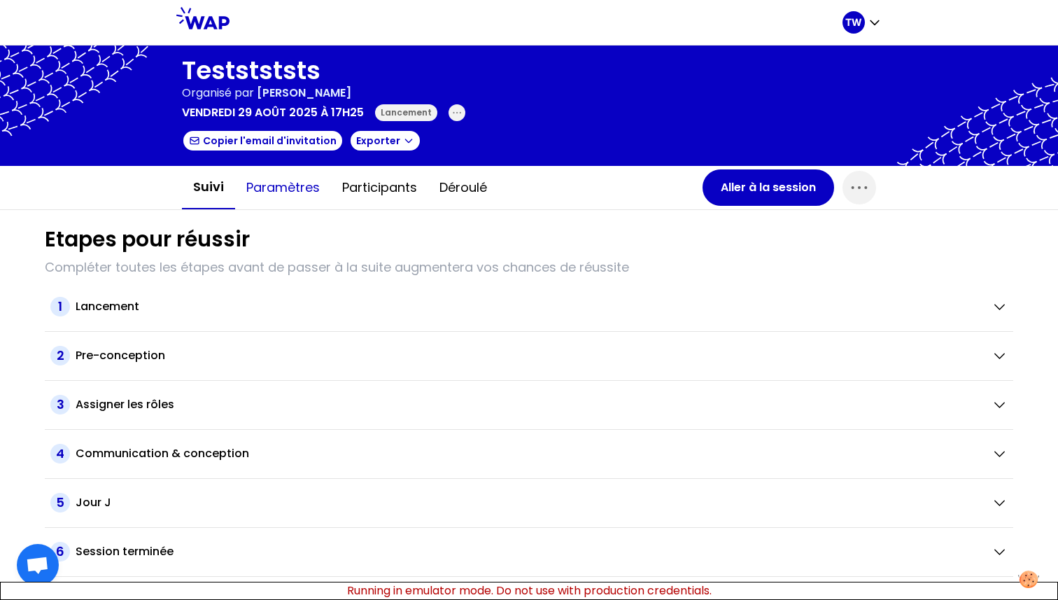
click at [269, 192] on button "Paramètres" at bounding box center [283, 187] width 96 height 42
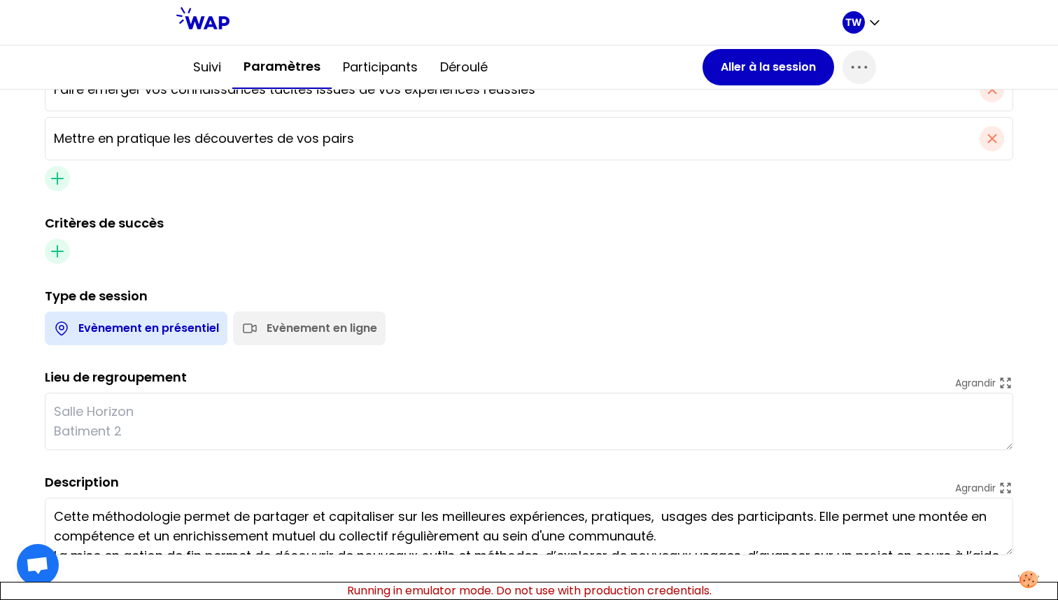
scroll to position [551, 0]
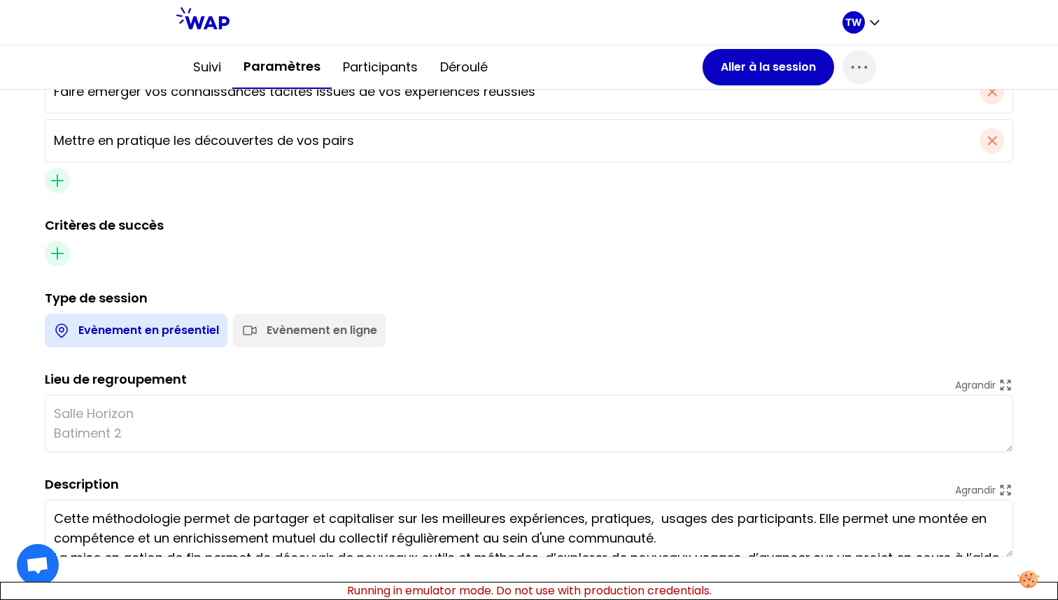
click at [118, 420] on textarea at bounding box center [529, 423] width 968 height 57
click at [269, 323] on div "Evènement en ligne" at bounding box center [322, 330] width 111 height 17
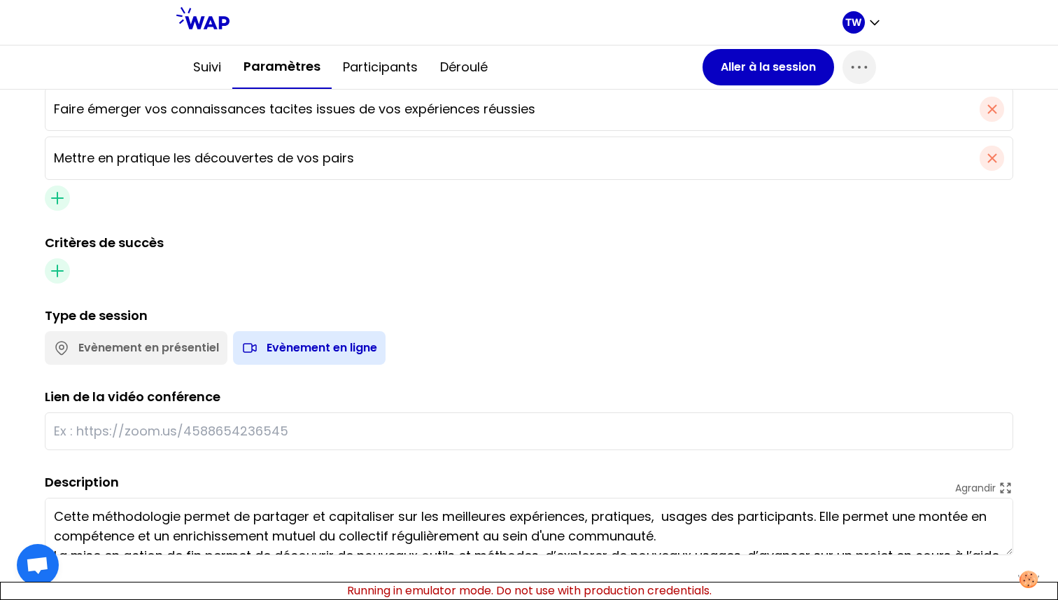
click at [157, 450] on div "Titre Teststststs Date de la session 2025-8-29 Etendre sur plusieurs jours 17:2…" at bounding box center [529, 145] width 968 height 820
click at [163, 432] on input "text" at bounding box center [529, 431] width 950 height 20
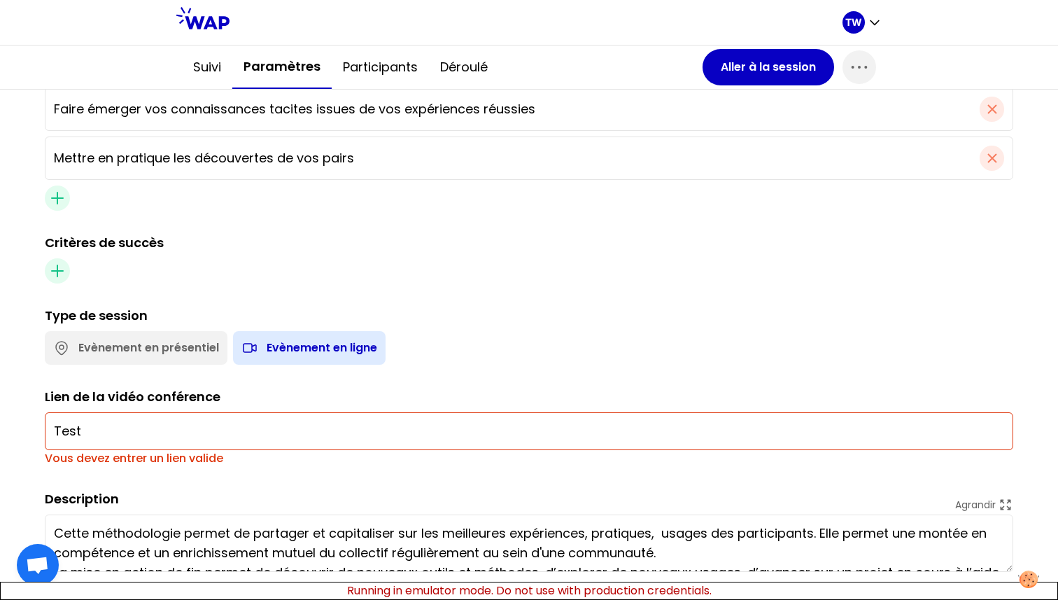
scroll to position [559, 0]
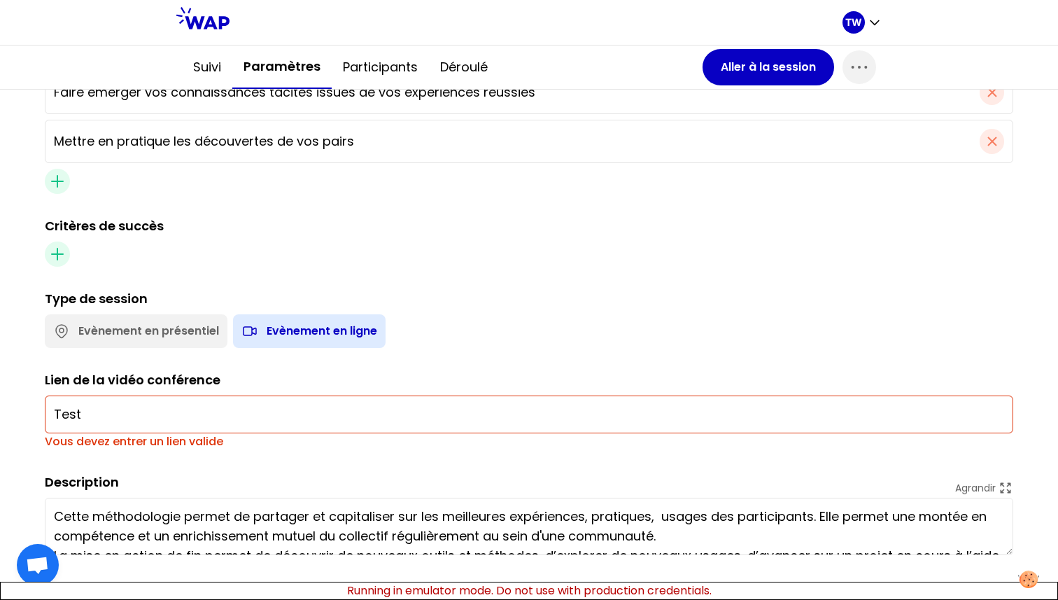
type input "Test"
click at [155, 335] on div "Evènement en présentiel" at bounding box center [148, 331] width 141 height 17
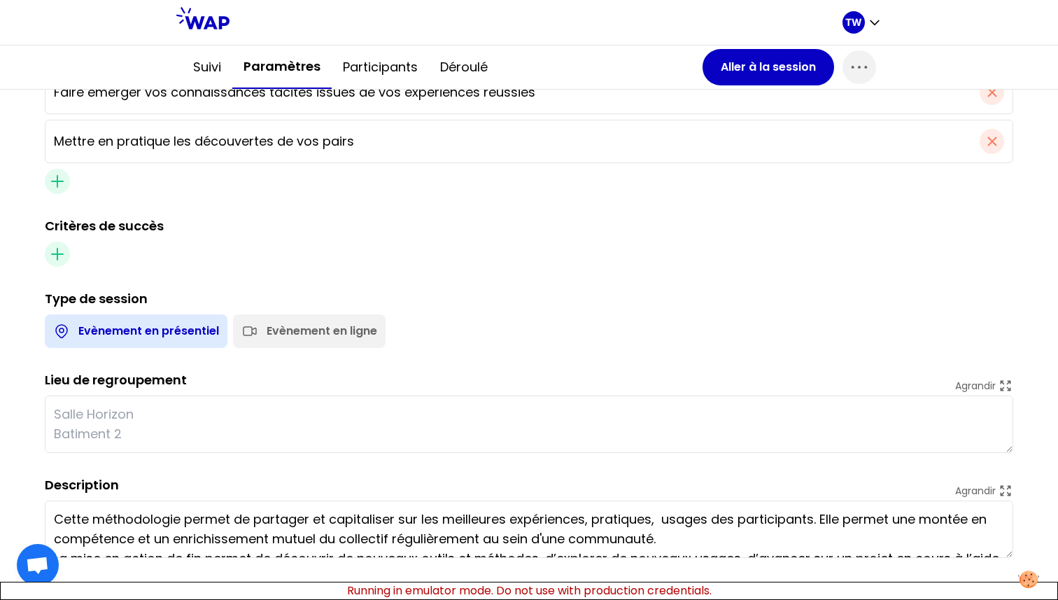
click at [183, 428] on textarea at bounding box center [529, 423] width 968 height 57
